Goal: Task Accomplishment & Management: Complete application form

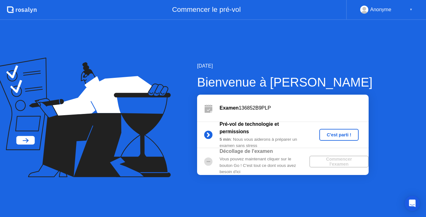
click at [336, 135] on div "C'est parti !" at bounding box center [339, 134] width 35 height 5
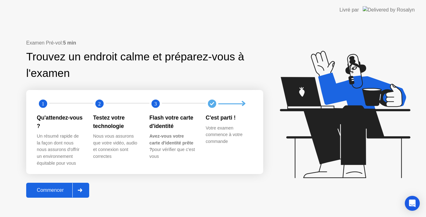
click at [51, 190] on div "Commencer" at bounding box center [50, 191] width 44 height 6
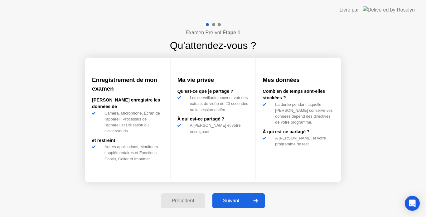
click at [233, 202] on div "Suivant" at bounding box center [231, 201] width 34 height 6
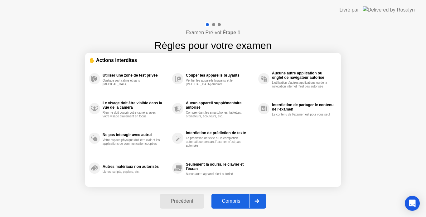
click at [233, 202] on div "Compris" at bounding box center [231, 201] width 36 height 6
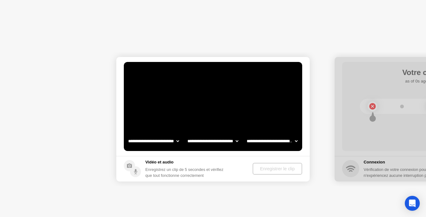
select select "**********"
select select "*******"
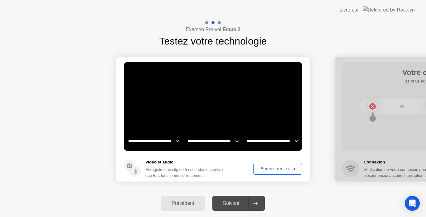
click at [282, 169] on div "Enregistrer le clip" at bounding box center [277, 168] width 45 height 5
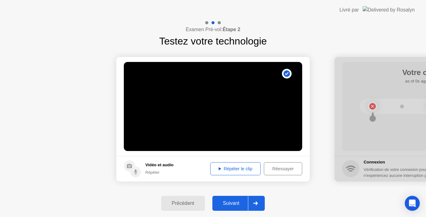
click at [226, 204] on div "Suivant" at bounding box center [231, 204] width 34 height 6
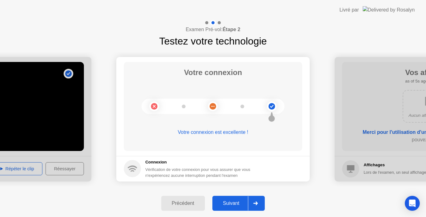
click at [226, 204] on div "Suivant" at bounding box center [231, 204] width 34 height 6
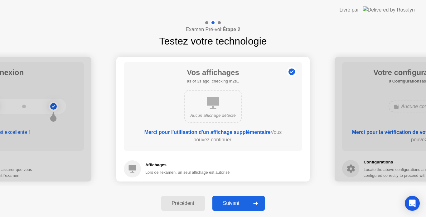
click at [226, 204] on div "Suivant" at bounding box center [231, 204] width 34 height 6
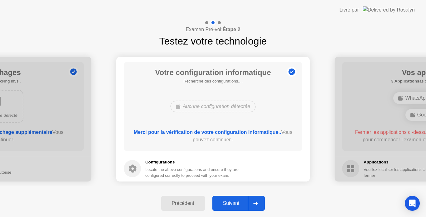
click at [226, 204] on div "Suivant" at bounding box center [231, 204] width 34 height 6
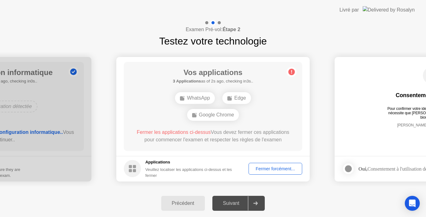
click at [279, 169] on div "Fermer forcément..." at bounding box center [274, 168] width 49 height 5
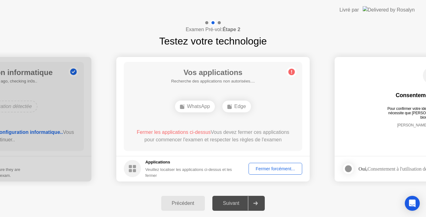
click at [274, 168] on div "Fermer forcément..." at bounding box center [274, 168] width 49 height 5
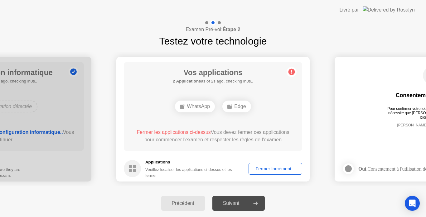
click at [265, 171] on div "Fermer forcément..." at bounding box center [274, 168] width 49 height 5
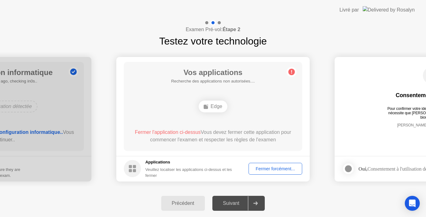
click at [270, 168] on div "Fermer forcément..." at bounding box center [274, 168] width 49 height 5
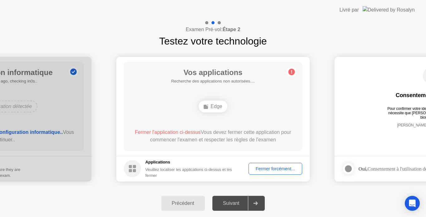
click at [200, 132] on span "Fermer l'application ci-dessus" at bounding box center [168, 132] width 66 height 5
click at [272, 169] on div "Fermer forcément..." at bounding box center [274, 168] width 49 height 5
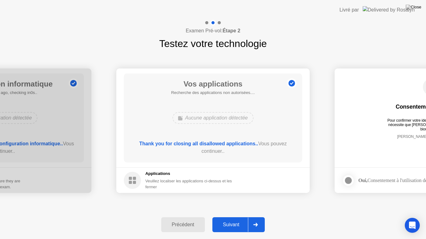
click at [228, 217] on div "Suivant" at bounding box center [231, 225] width 34 height 6
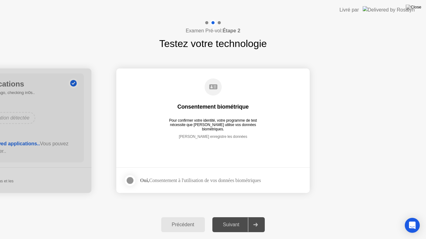
click at [128, 180] on div at bounding box center [129, 180] width 7 height 7
click at [221, 217] on div "Suivant" at bounding box center [231, 225] width 34 height 6
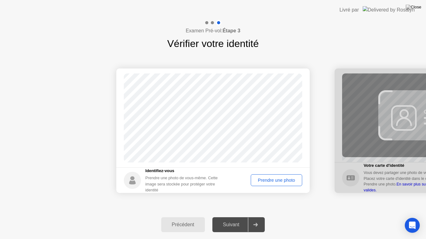
click at [283, 180] on div "Prendre une photo" at bounding box center [276, 180] width 47 height 5
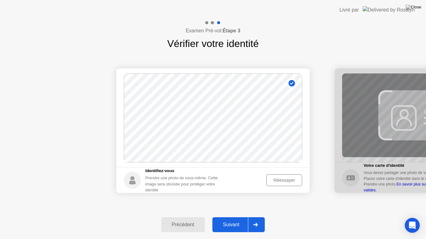
click at [231, 217] on div "Suivant" at bounding box center [231, 225] width 34 height 6
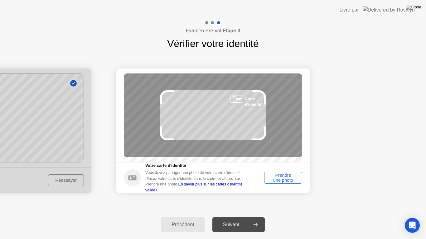
click at [280, 183] on div "Prendre une photo" at bounding box center [283, 178] width 34 height 10
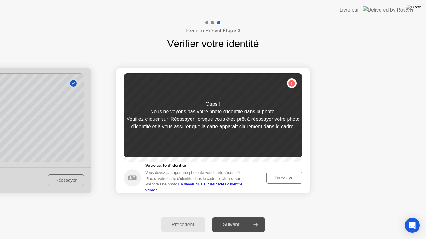
click at [280, 180] on div "Réessayer" at bounding box center [283, 177] width 31 height 5
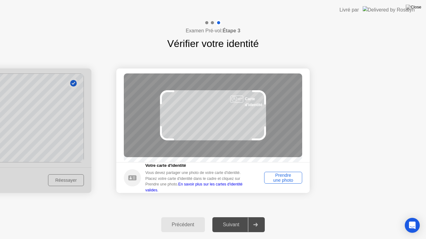
click at [280, 183] on div "Prendre une photo" at bounding box center [283, 178] width 34 height 10
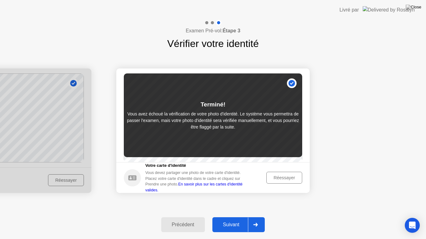
click at [231, 217] on div "Suivant" at bounding box center [231, 225] width 34 height 6
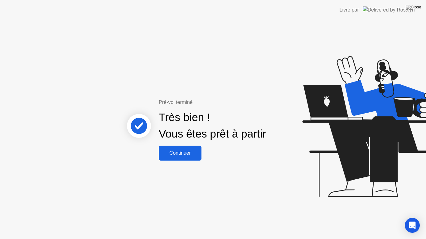
click at [179, 154] on div "Continuer" at bounding box center [179, 153] width 39 height 6
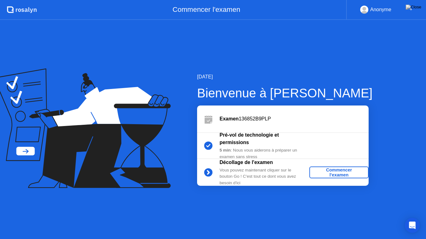
click at [336, 171] on div "Commencer l'examen" at bounding box center [339, 173] width 54 height 10
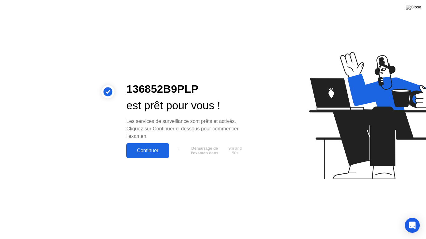
click at [159, 150] on div "Continuer" at bounding box center [147, 151] width 39 height 6
